Goal: Task Accomplishment & Management: Use online tool/utility

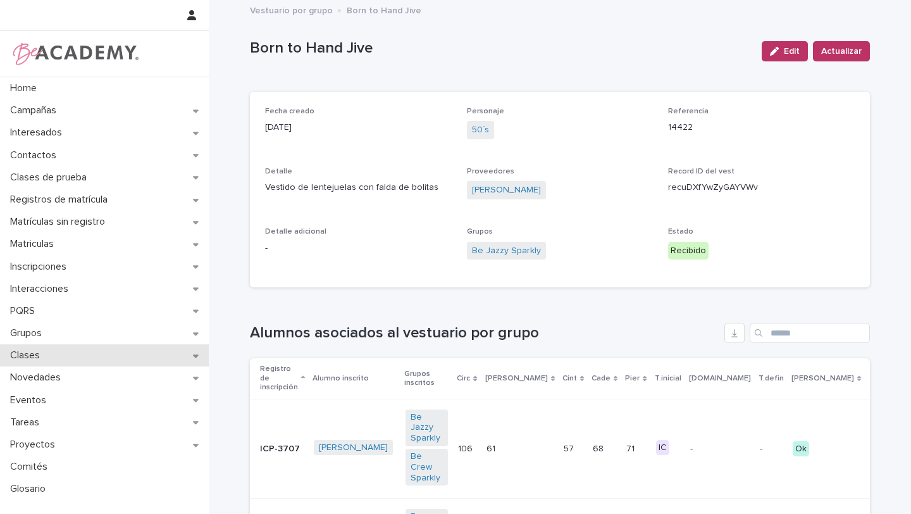
click at [60, 354] on div "Clases" at bounding box center [104, 355] width 209 height 22
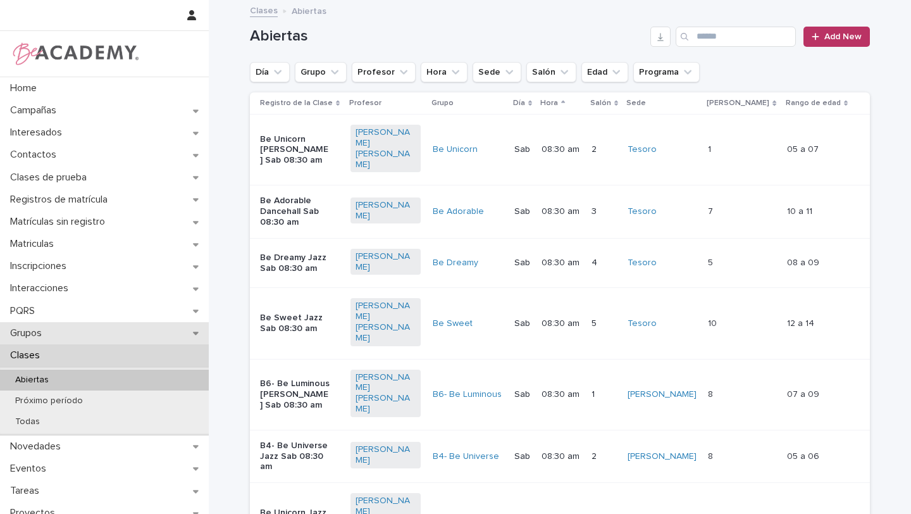
click at [77, 331] on div "Grupos" at bounding box center [104, 333] width 209 height 22
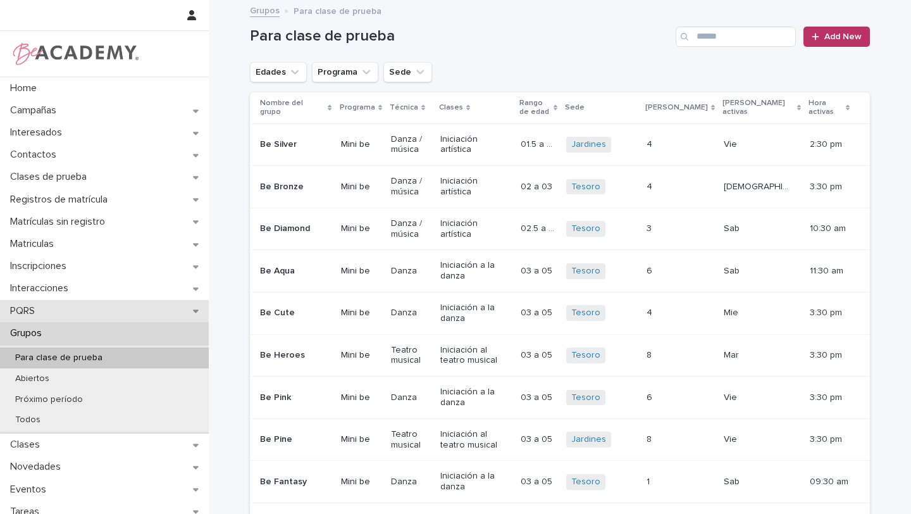
click at [194, 316] on div "PQRS" at bounding box center [104, 311] width 209 height 22
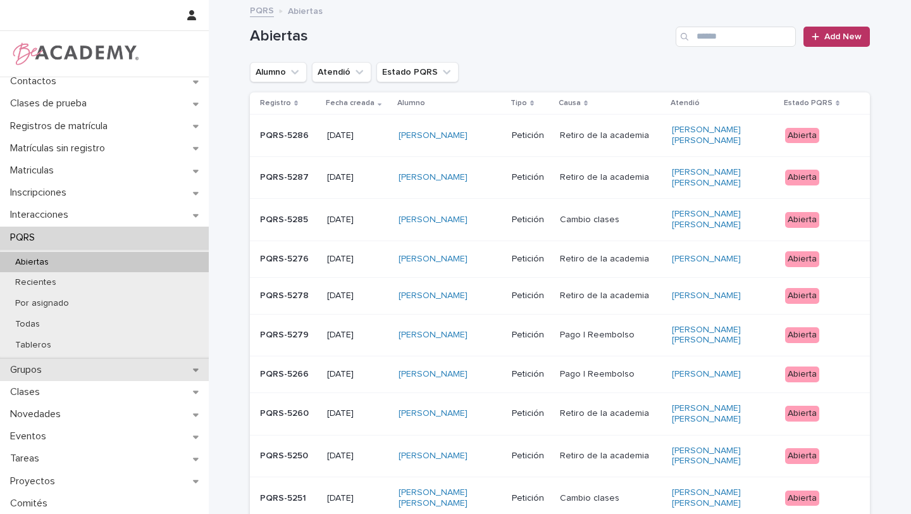
scroll to position [96, 0]
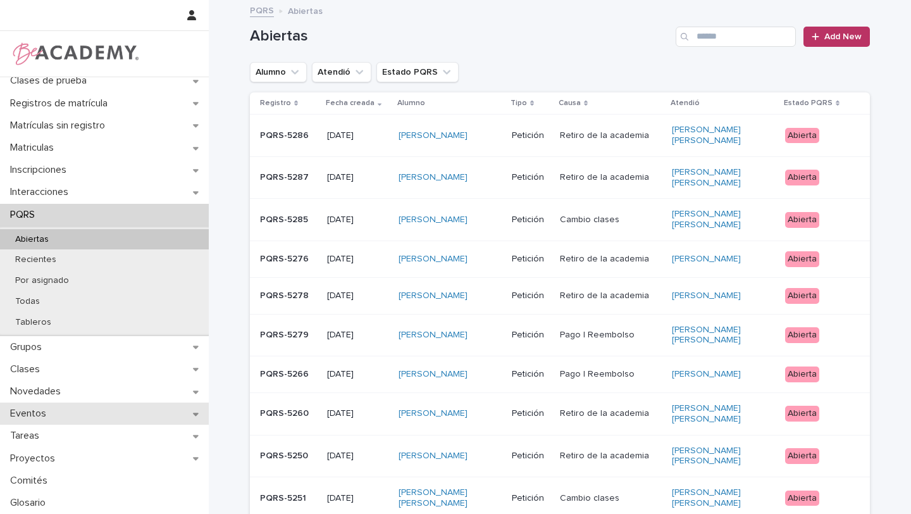
click at [161, 409] on div "Eventos" at bounding box center [104, 414] width 209 height 22
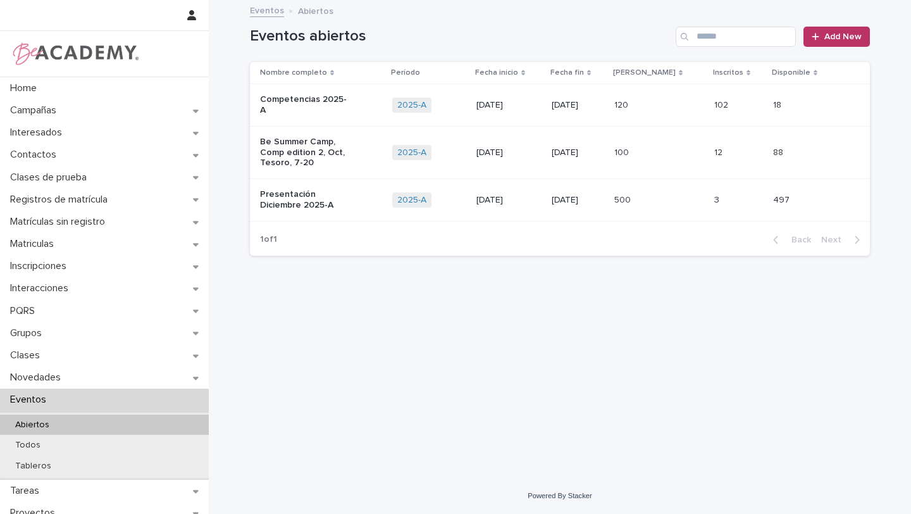
click at [318, 112] on td "Competencias 2025-A" at bounding box center [318, 105] width 137 height 42
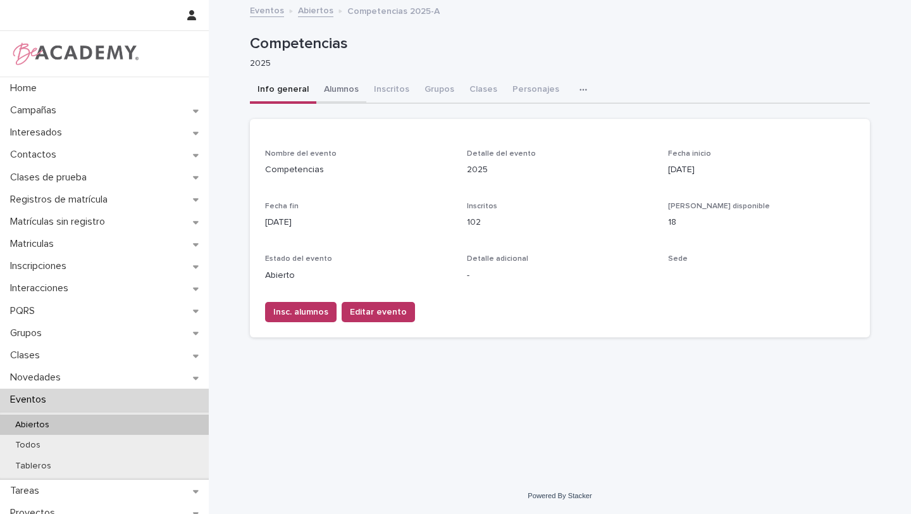
click at [341, 93] on button "Alumnos" at bounding box center [341, 90] width 50 height 27
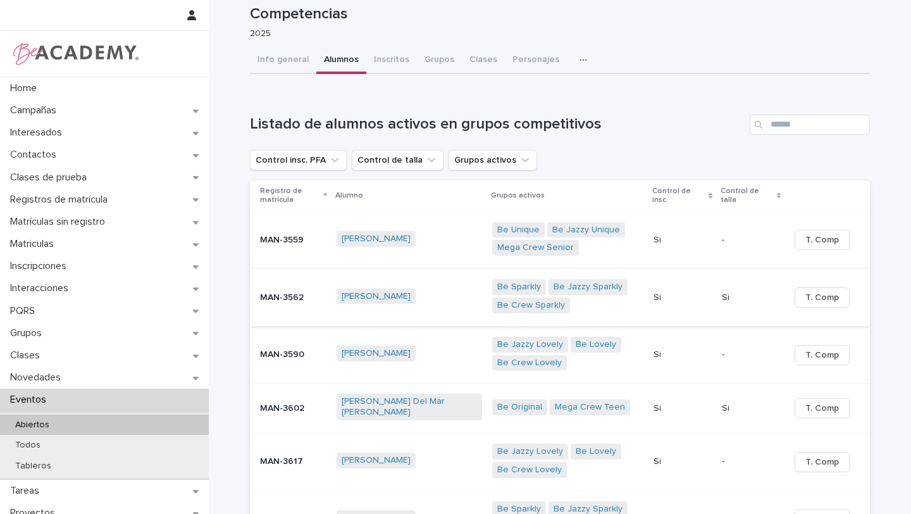
scroll to position [393, 0]
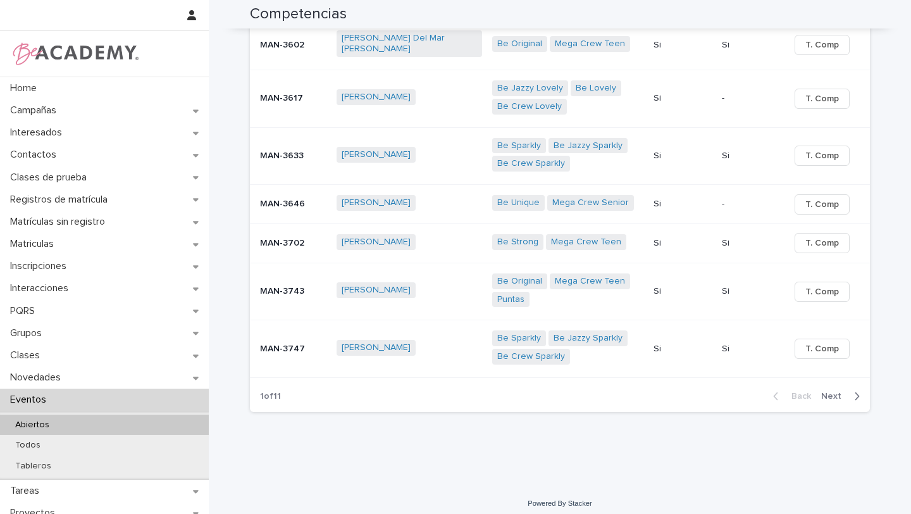
click at [545, 305] on div "Be Original Mega Crew Teen Puntas" at bounding box center [567, 291] width 151 height 47
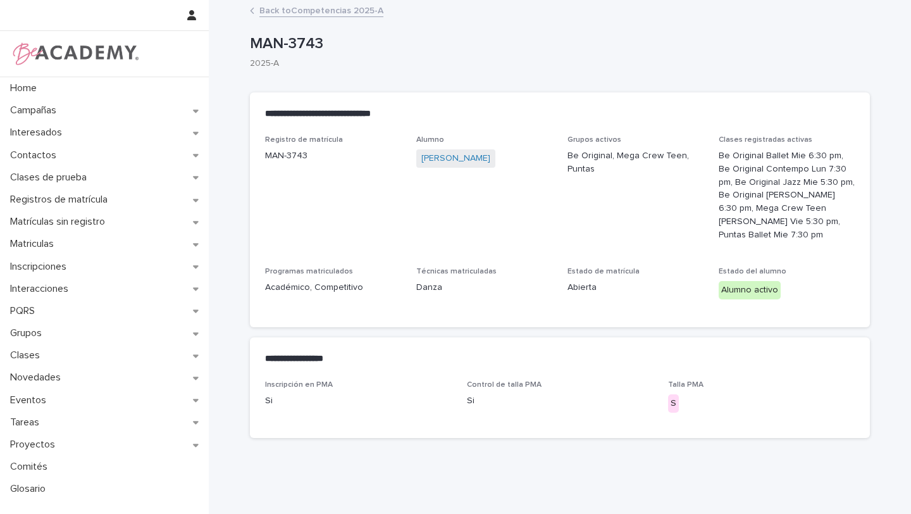
click at [272, 15] on link "Back to Competencias 2025-A" at bounding box center [322, 10] width 124 height 15
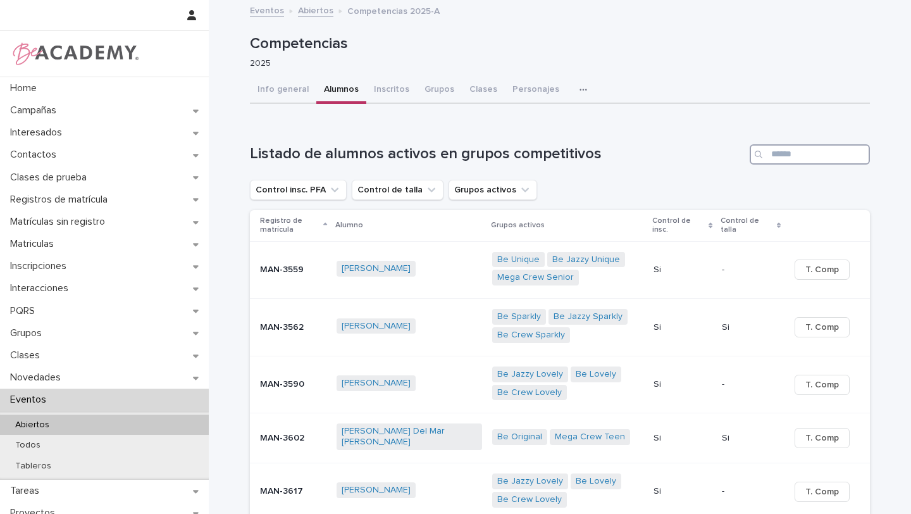
click at [780, 154] on input "Search" at bounding box center [810, 154] width 120 height 20
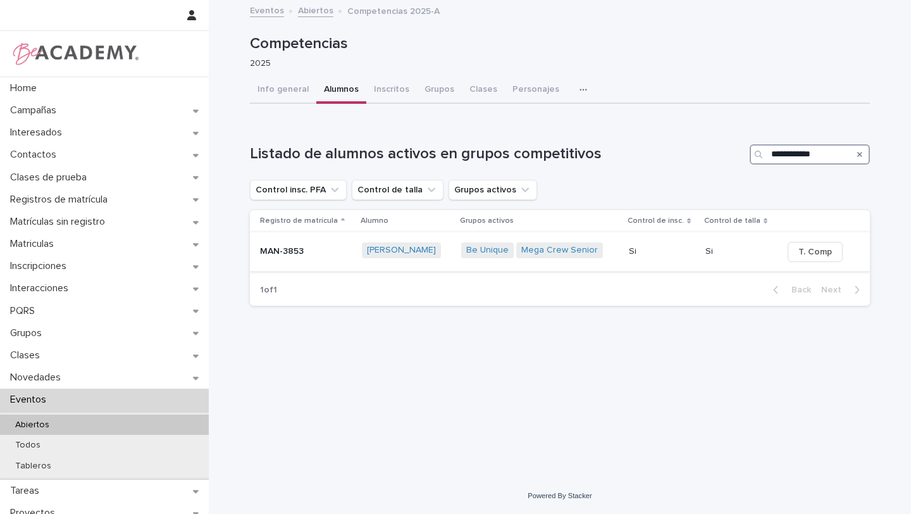
type input "**********"
click at [673, 256] on p at bounding box center [662, 251] width 67 height 11
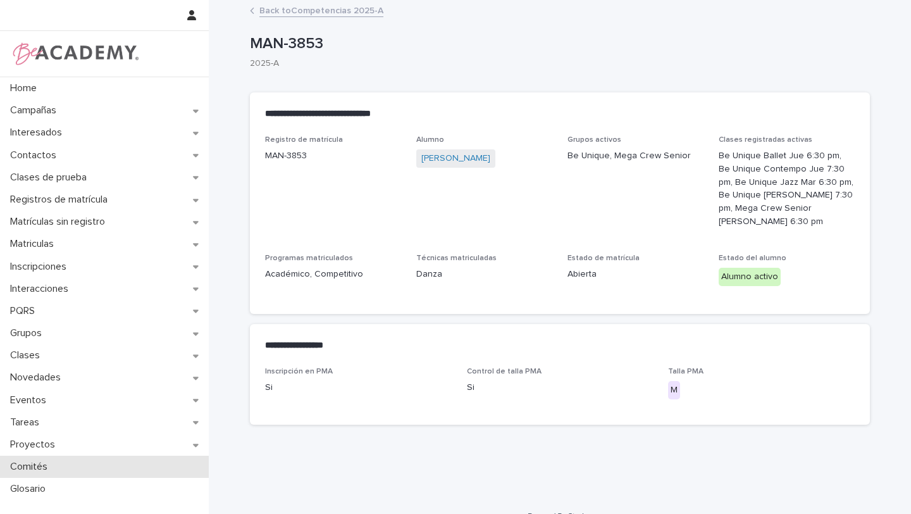
click at [182, 459] on div "Comités" at bounding box center [104, 467] width 209 height 22
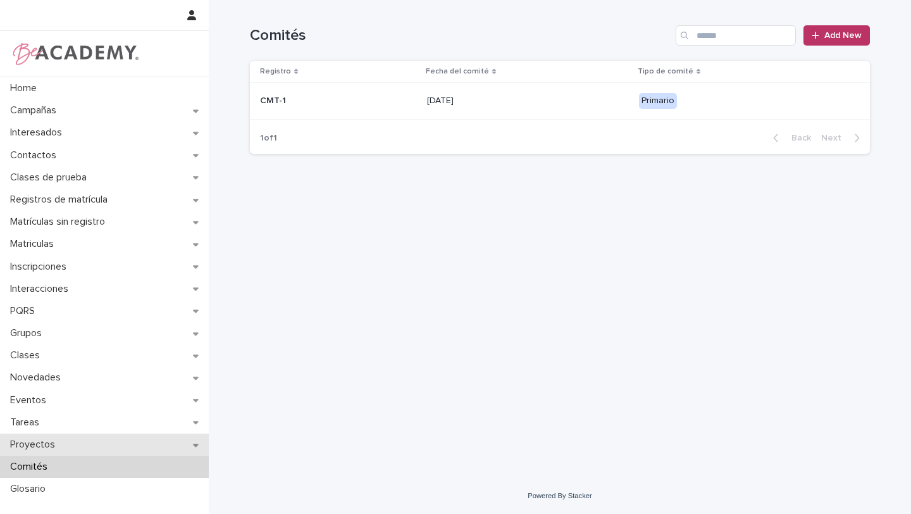
click at [191, 446] on div "Proyectos" at bounding box center [104, 445] width 209 height 22
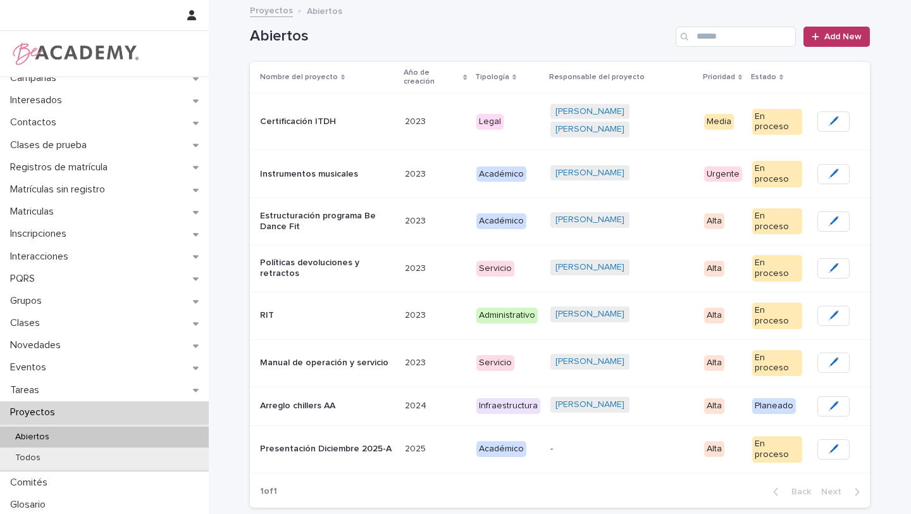
scroll to position [34, 0]
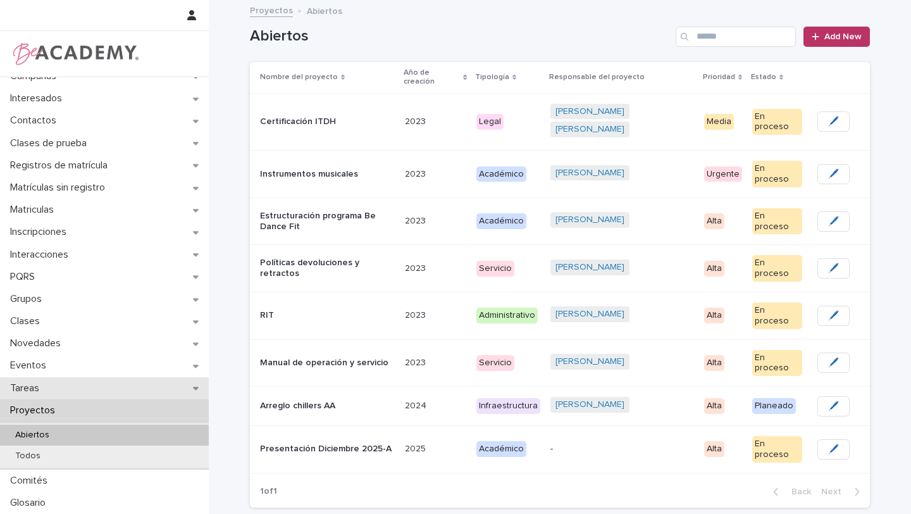
click at [196, 386] on icon at bounding box center [196, 388] width 6 height 9
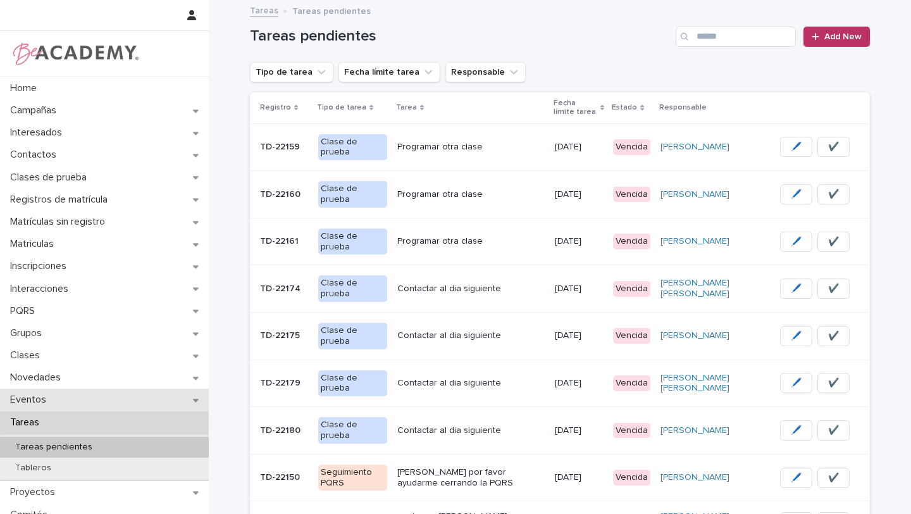
click at [197, 394] on div "Eventos" at bounding box center [104, 400] width 209 height 22
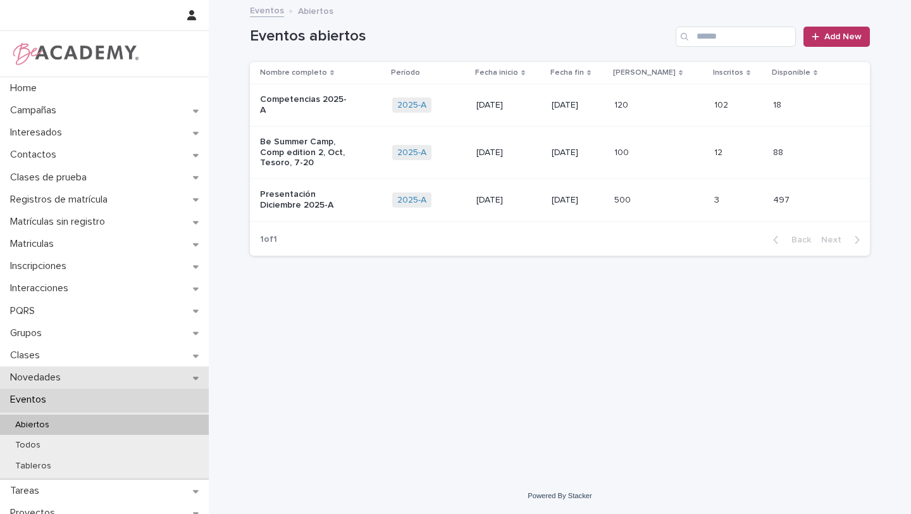
click at [196, 375] on icon at bounding box center [196, 377] width 6 height 9
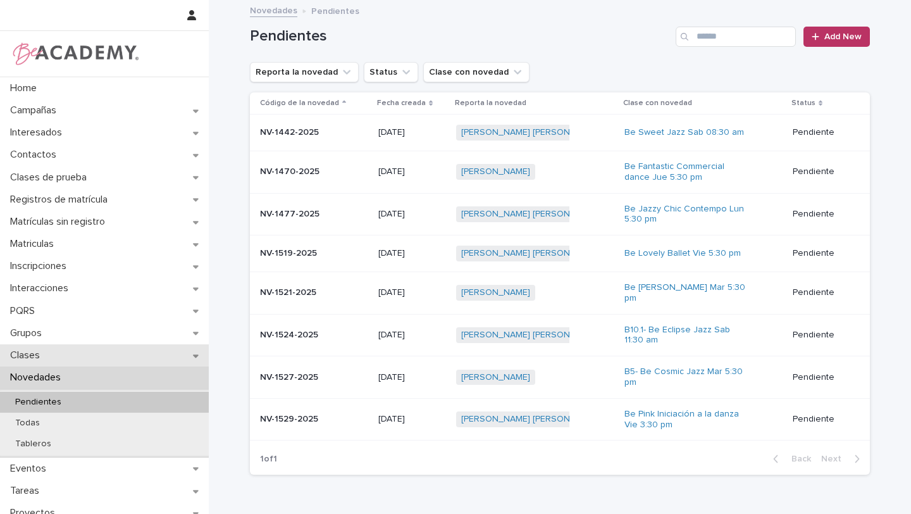
click at [198, 354] on icon at bounding box center [196, 355] width 6 height 9
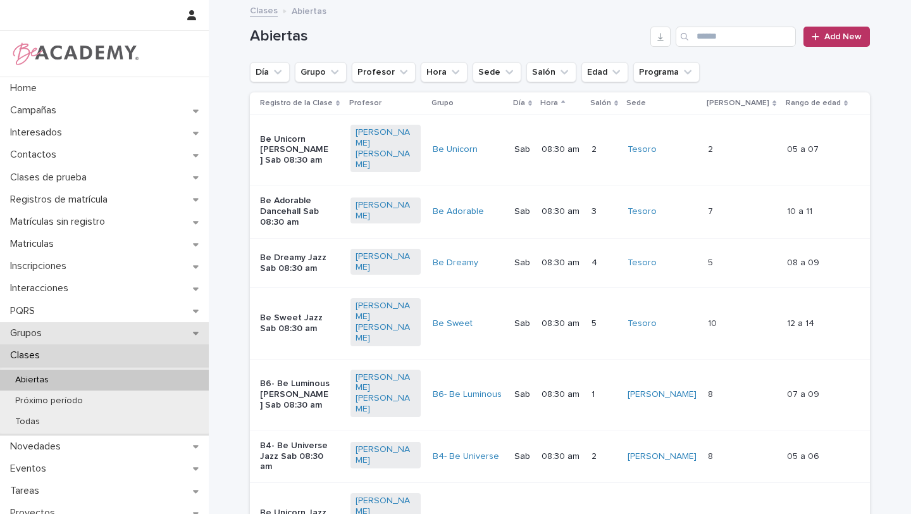
click at [197, 329] on icon at bounding box center [196, 333] width 6 height 9
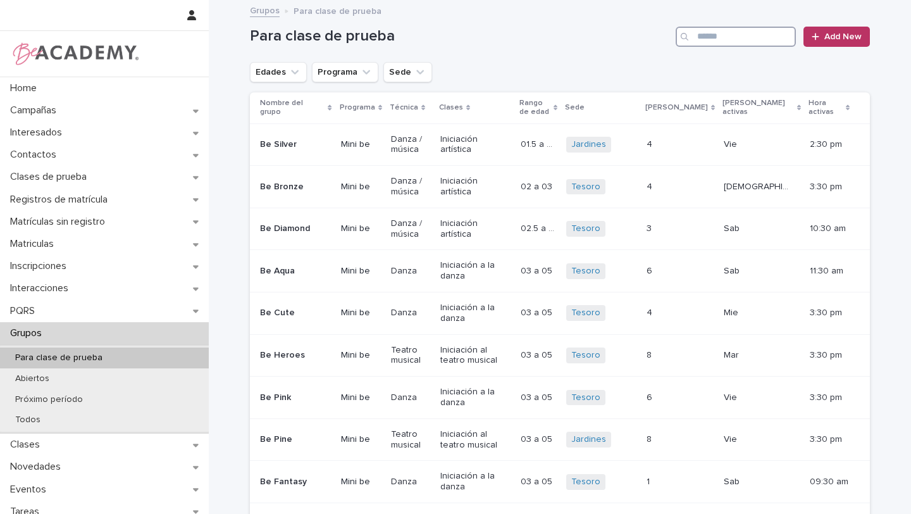
click at [732, 36] on input "Search" at bounding box center [736, 37] width 120 height 20
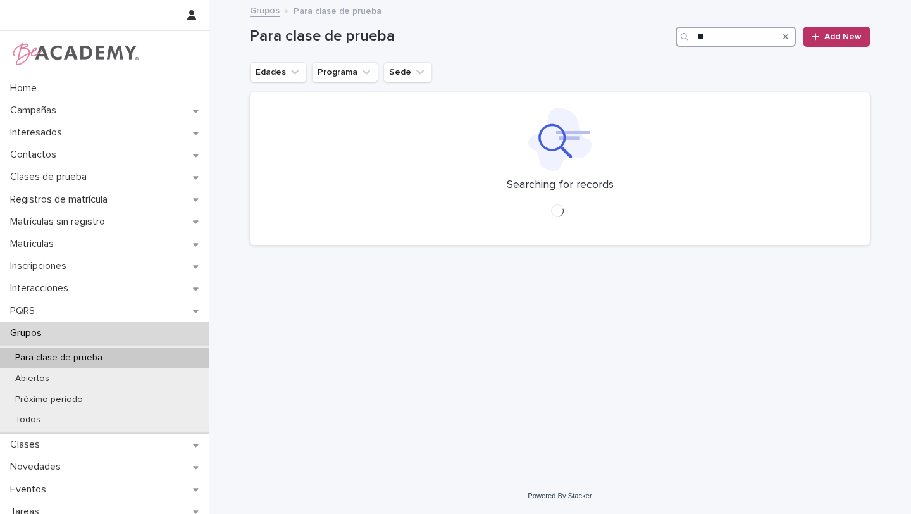
type input "*"
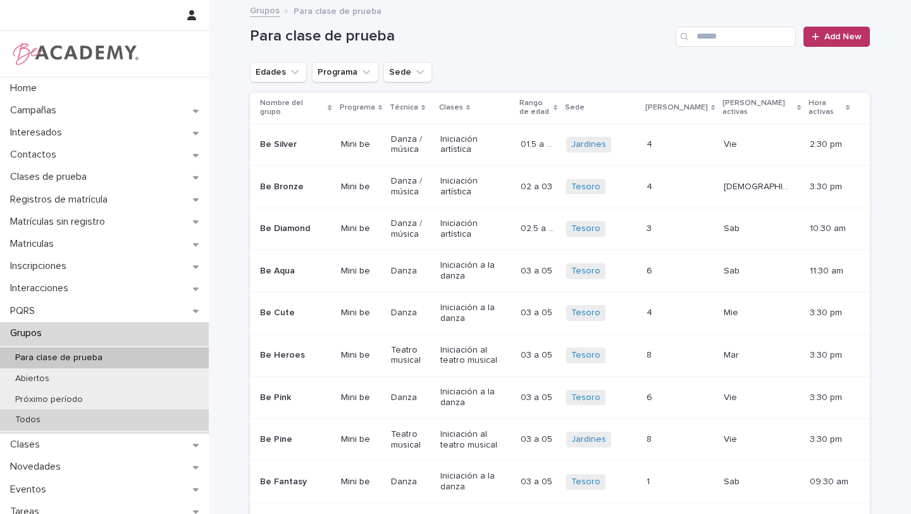
click at [171, 415] on div "Todos" at bounding box center [104, 420] width 209 height 21
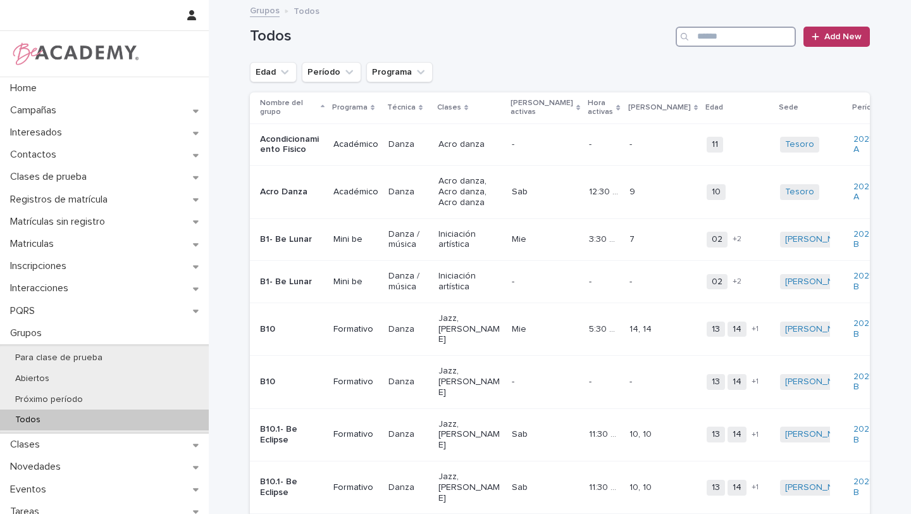
click at [736, 39] on input "Search" at bounding box center [736, 37] width 120 height 20
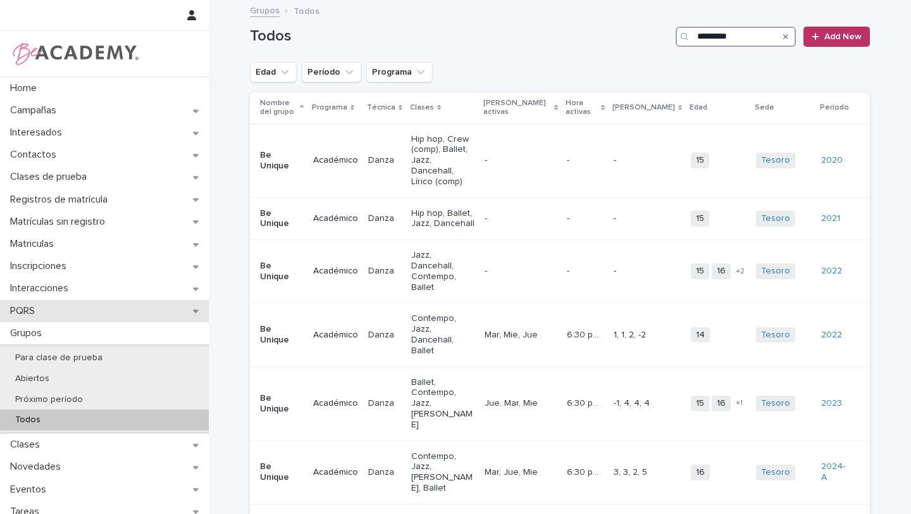
type input "*********"
click at [194, 306] on div "PQRS" at bounding box center [104, 311] width 209 height 22
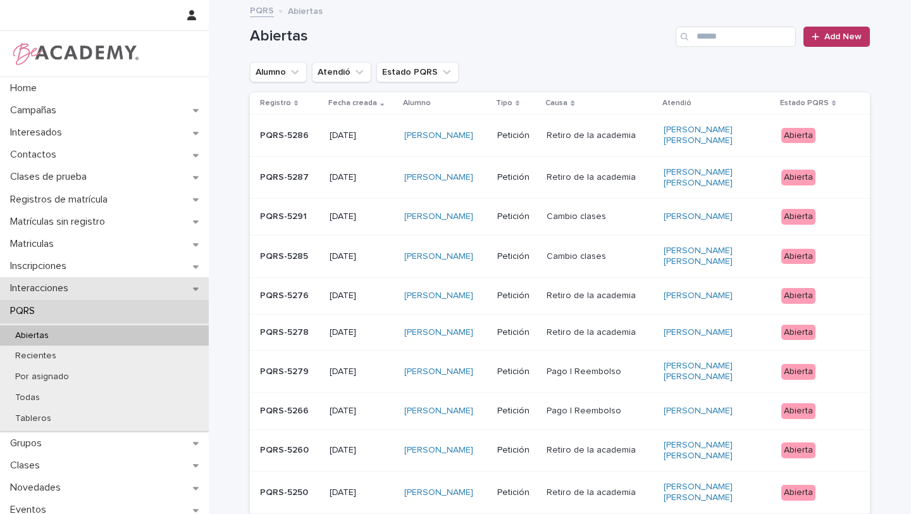
click at [197, 284] on icon at bounding box center [196, 288] width 6 height 9
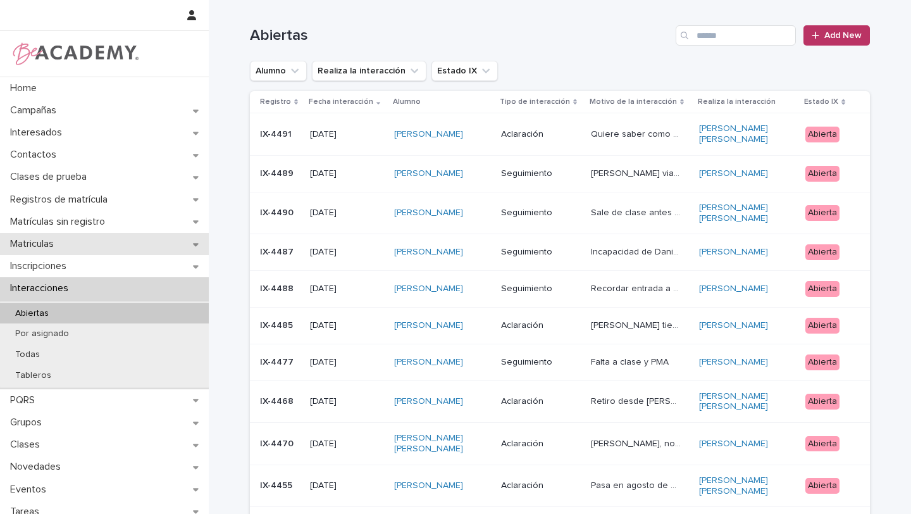
click at [202, 245] on div "Matriculas" at bounding box center [104, 244] width 209 height 22
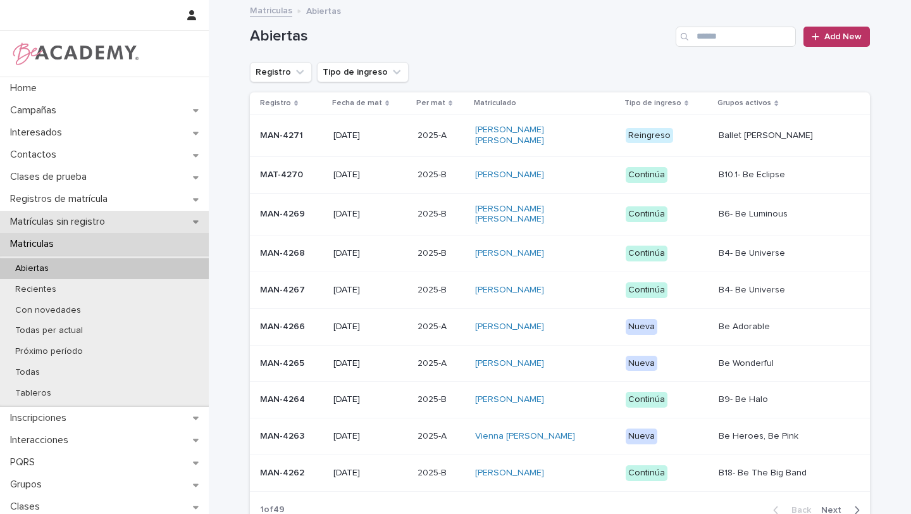
click at [193, 229] on div "Matrículas sin registro" at bounding box center [104, 222] width 209 height 22
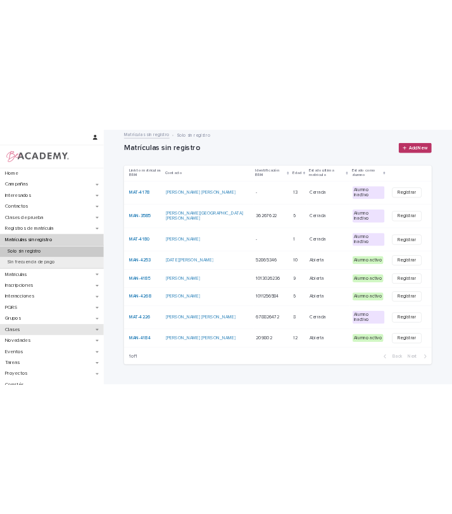
scroll to position [34, 0]
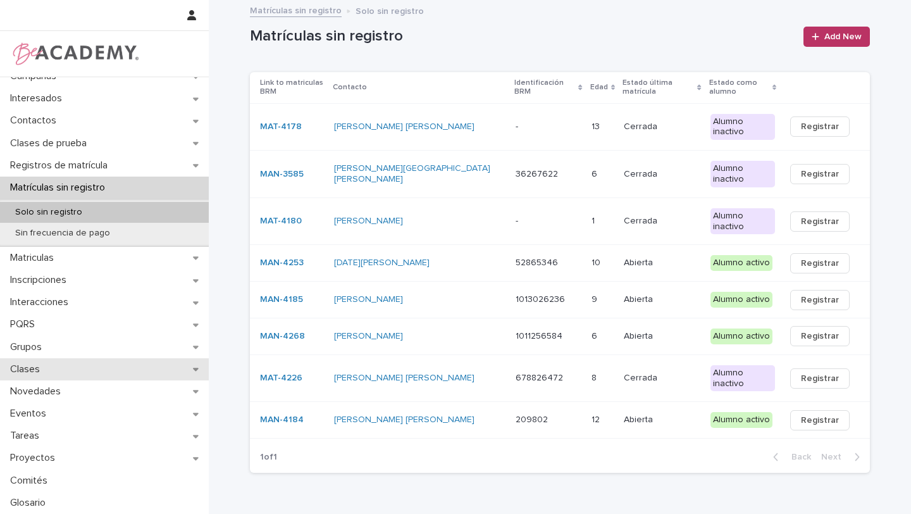
click at [127, 372] on div "Clases" at bounding box center [104, 369] width 209 height 22
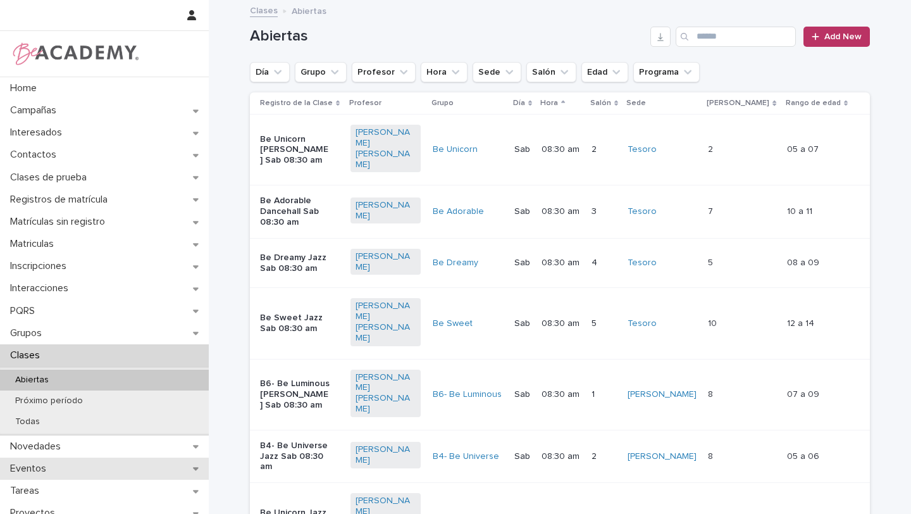
click at [118, 470] on div "Eventos" at bounding box center [104, 469] width 209 height 22
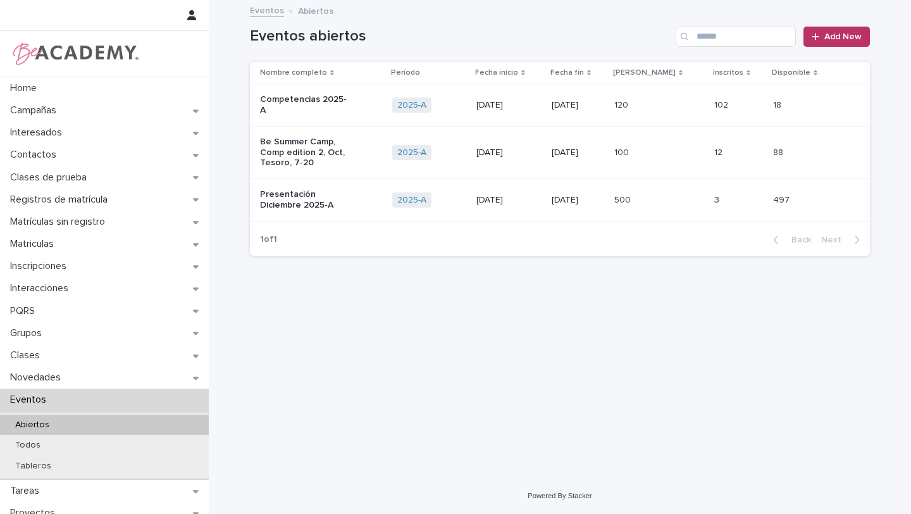
click at [348, 99] on p "Competencias 2025-A" at bounding box center [305, 105] width 91 height 22
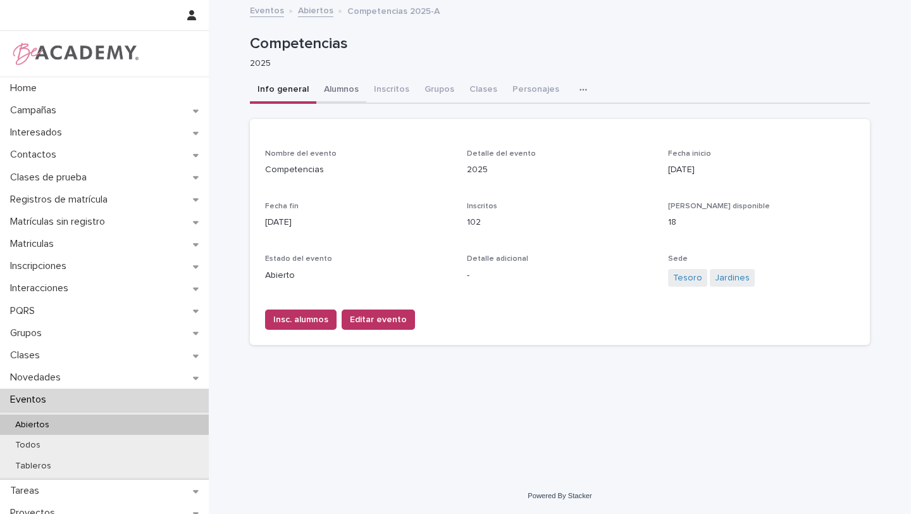
click at [332, 90] on button "Alumnos" at bounding box center [341, 90] width 50 height 27
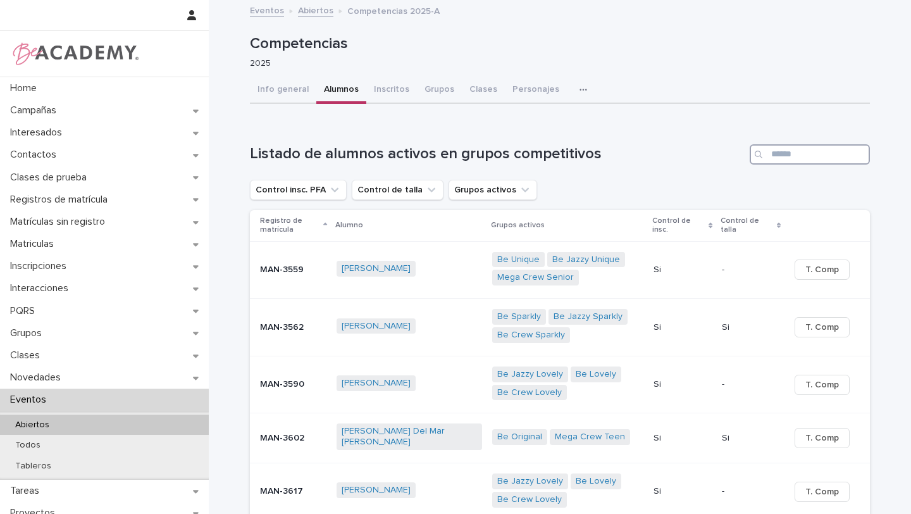
click at [803, 146] on input "Search" at bounding box center [810, 154] width 120 height 20
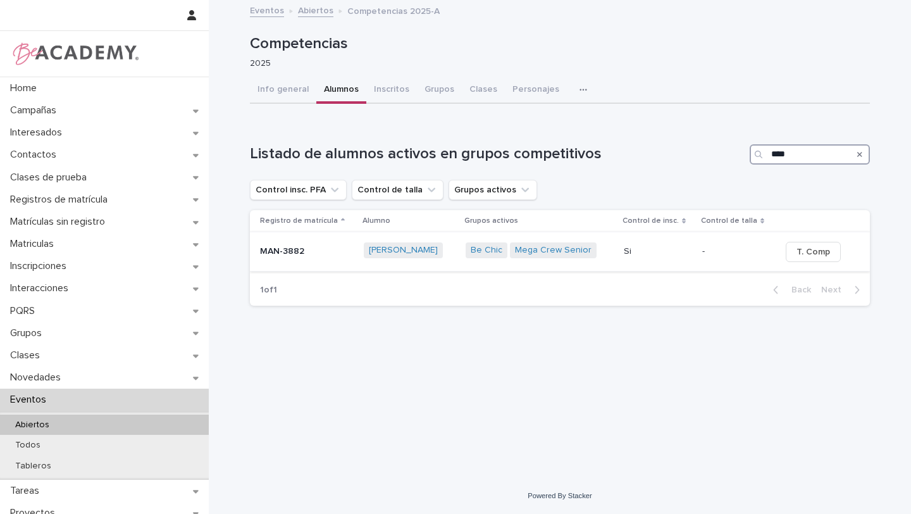
type input "****"
click at [830, 252] on span "T. Comp" at bounding box center [814, 252] width 34 height 13
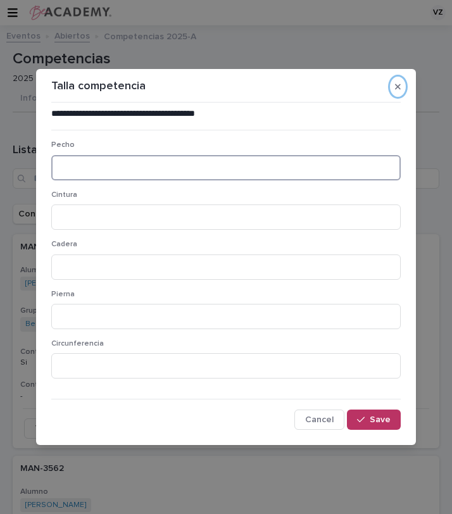
click at [254, 162] on input at bounding box center [225, 167] width 349 height 25
type input "**"
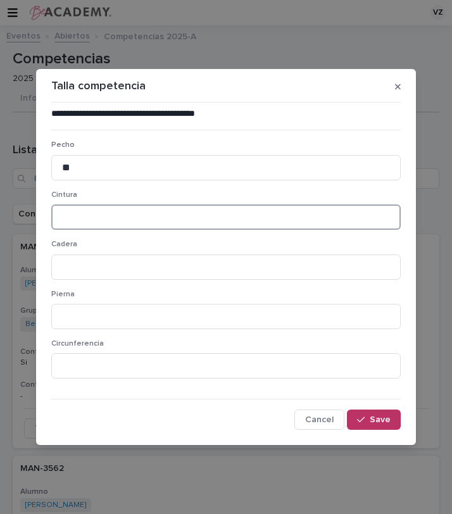
click at [241, 215] on input at bounding box center [225, 216] width 349 height 25
type input "**"
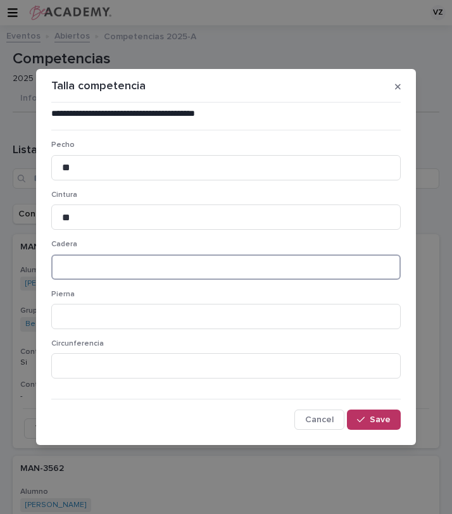
click at [227, 261] on input at bounding box center [225, 266] width 349 height 25
type input "**"
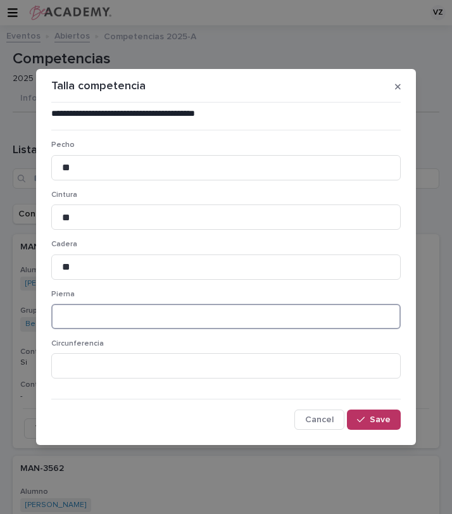
click at [217, 322] on input at bounding box center [225, 316] width 349 height 25
type input "**"
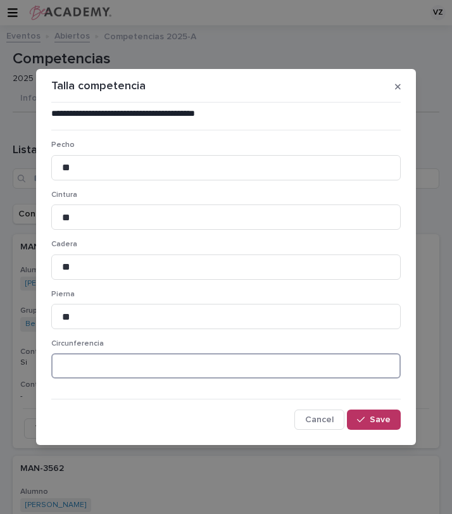
click at [179, 372] on input at bounding box center [225, 365] width 349 height 25
type input "***"
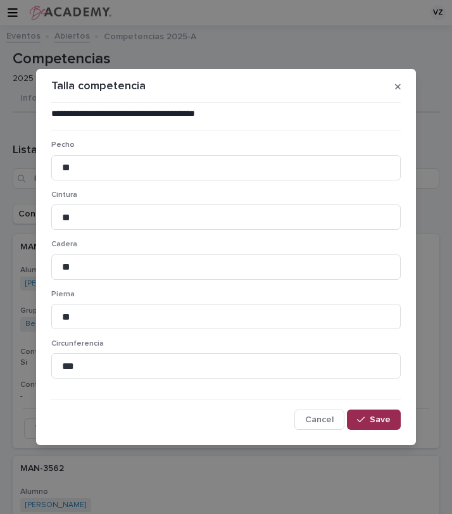
click at [376, 417] on span "Save" at bounding box center [380, 419] width 21 height 9
